Goal: Ask a question

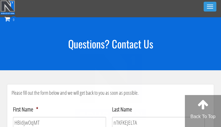
select select "Coaching Inquiry"
